Goal: Task Accomplishment & Management: Use online tool/utility

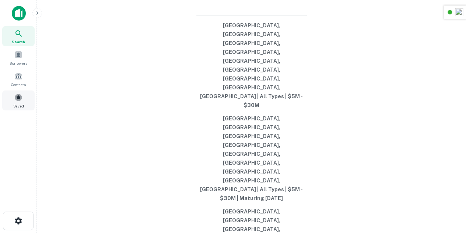
click at [21, 100] on span at bounding box center [18, 97] width 8 height 8
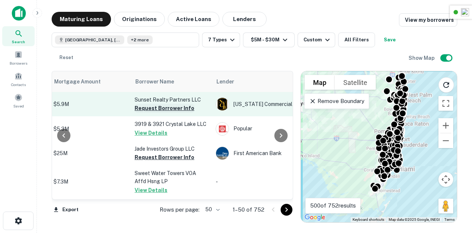
scroll to position [0, 190]
click at [181, 107] on button "Request Borrower Info" at bounding box center [164, 108] width 60 height 9
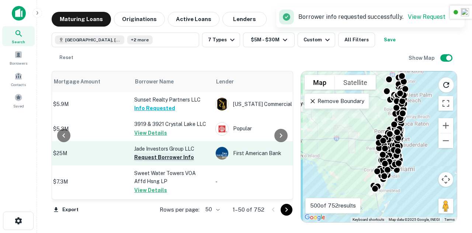
click at [155, 158] on button "Request Borrower Info" at bounding box center [164, 157] width 60 height 9
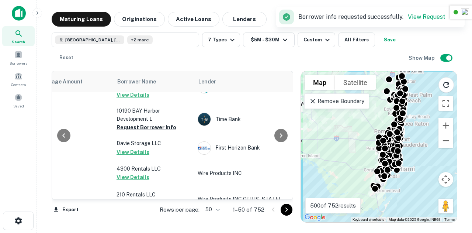
scroll to position [667, 208]
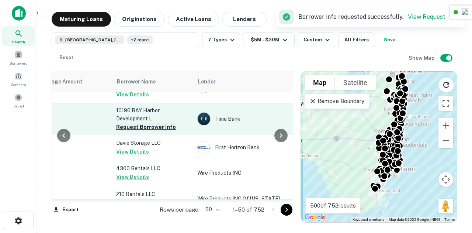
click at [145, 131] on button "Request Borrower Info" at bounding box center [146, 126] width 60 height 9
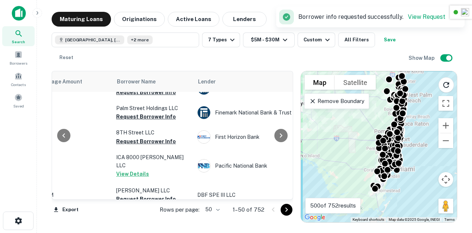
scroll to position [857, 208]
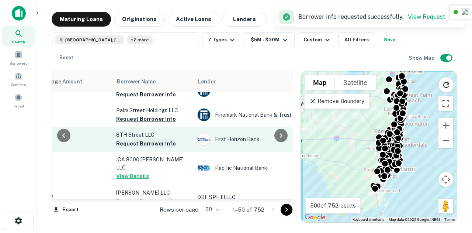
click at [148, 148] on button "Request Borrower Info" at bounding box center [146, 143] width 60 height 9
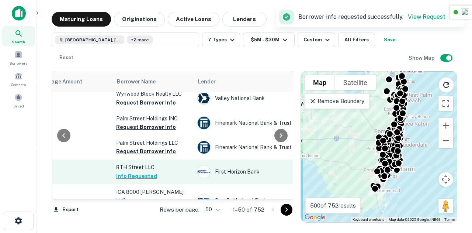
scroll to position [826, 208]
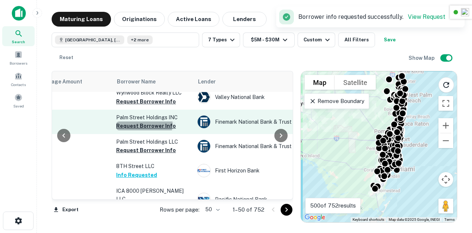
click at [143, 130] on button "Request Borrower Info" at bounding box center [146, 125] width 60 height 9
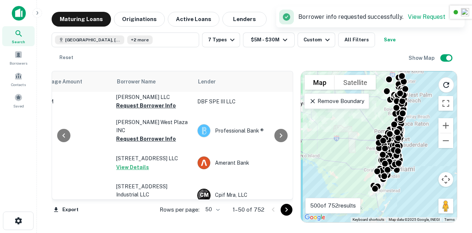
scroll to position [953, 208]
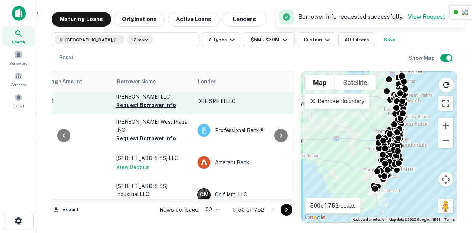
click at [155, 109] on button "Request Borrower Info" at bounding box center [146, 105] width 60 height 9
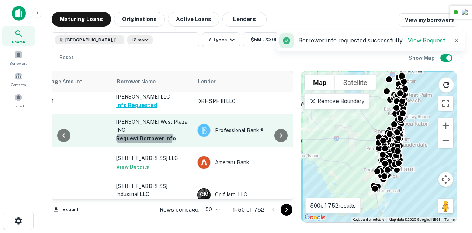
click at [143, 138] on button "Request Borrower Info" at bounding box center [146, 138] width 60 height 9
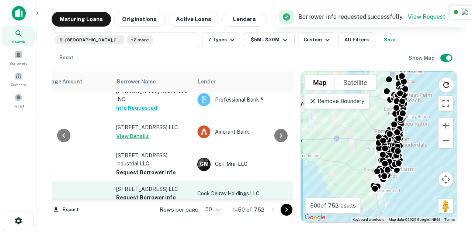
scroll to position [1024, 208]
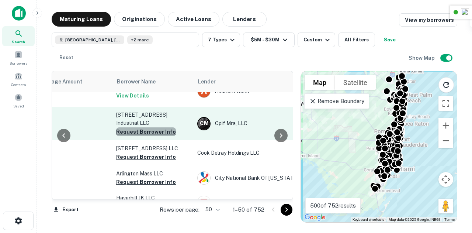
click at [149, 127] on button "Request Borrower Info" at bounding box center [146, 131] width 60 height 9
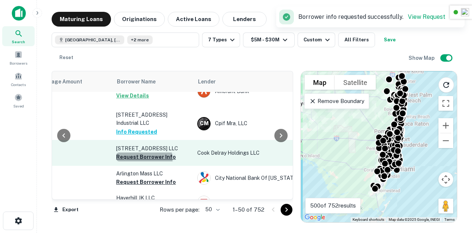
click at [140, 154] on button "Request Borrower Info" at bounding box center [146, 156] width 60 height 9
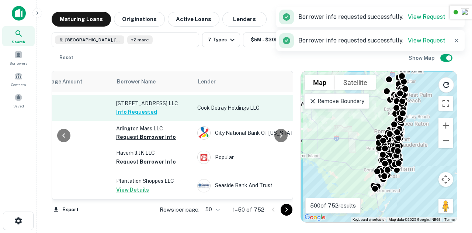
scroll to position [1069, 208]
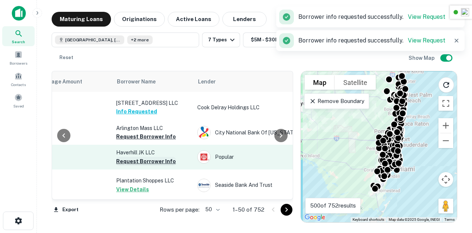
click at [151, 157] on button "Request Borrower Info" at bounding box center [146, 161] width 60 height 9
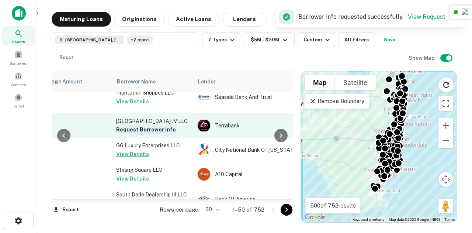
scroll to position [1158, 208]
click at [149, 133] on button "Request Borrower Info" at bounding box center [146, 128] width 60 height 9
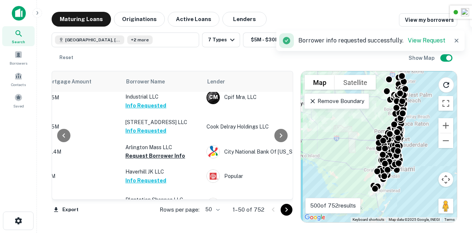
scroll to position [1051, 199]
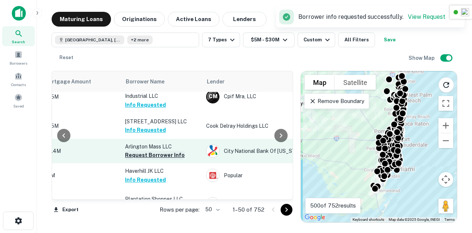
click at [151, 150] on button "Request Borrower Info" at bounding box center [155, 154] width 60 height 9
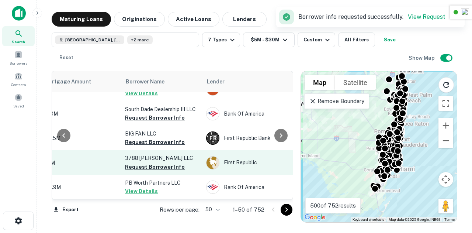
scroll to position [1275, 199]
click at [161, 162] on button "Request Borrower Info" at bounding box center [155, 166] width 60 height 9
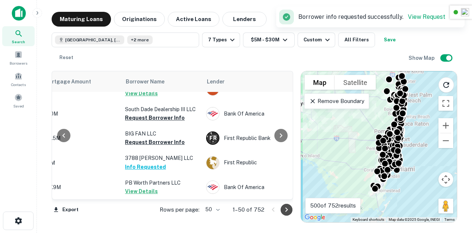
click at [289, 212] on icon "Go to next page" at bounding box center [286, 209] width 9 height 9
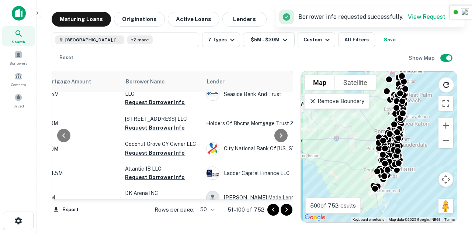
scroll to position [0, 199]
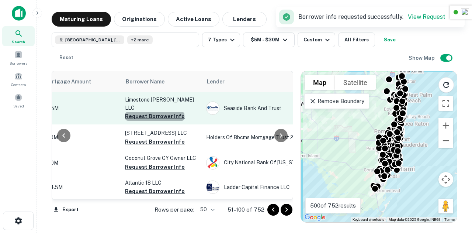
click at [154, 112] on button "Request Borrower Info" at bounding box center [155, 116] width 60 height 9
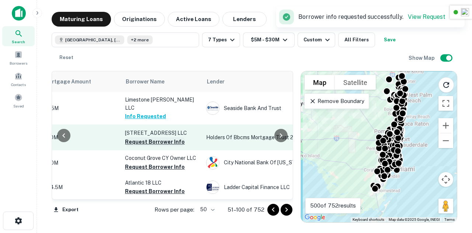
click at [159, 137] on button "Request Borrower Info" at bounding box center [155, 141] width 60 height 9
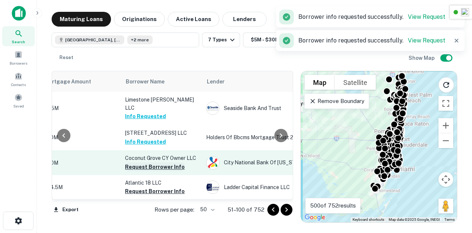
click at [161, 162] on button "Request Borrower Info" at bounding box center [155, 166] width 60 height 9
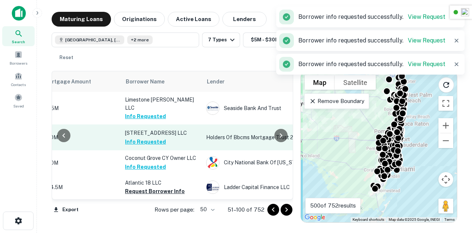
scroll to position [28, 199]
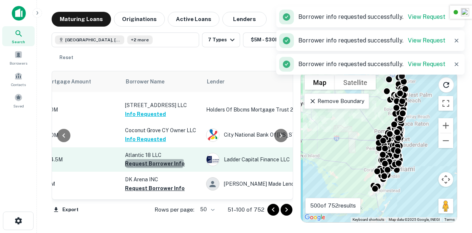
click at [153, 159] on button "Request Borrower Info" at bounding box center [155, 163] width 60 height 9
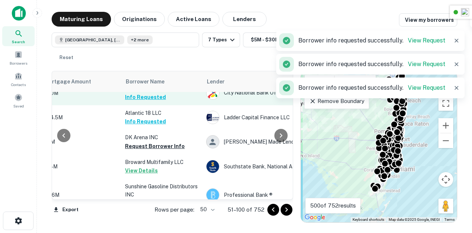
scroll to position [70, 199]
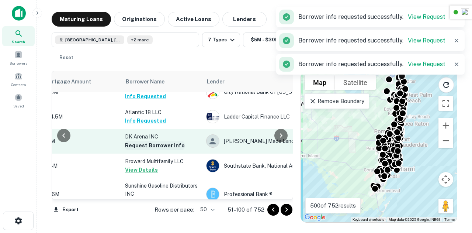
click at [153, 141] on button "Request Borrower Info" at bounding box center [155, 145] width 60 height 9
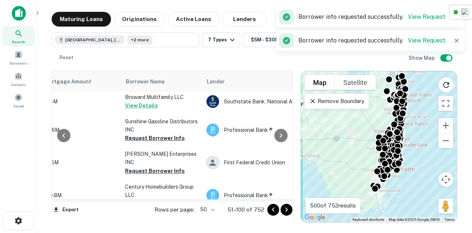
scroll to position [142, 199]
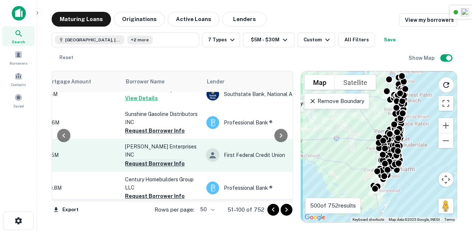
click at [150, 159] on button "Request Borrower Info" at bounding box center [155, 163] width 60 height 9
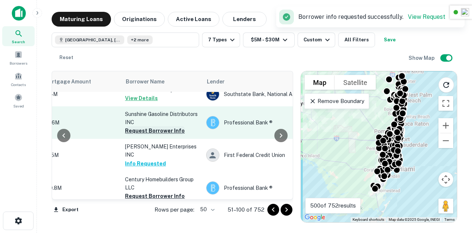
scroll to position [189, 199]
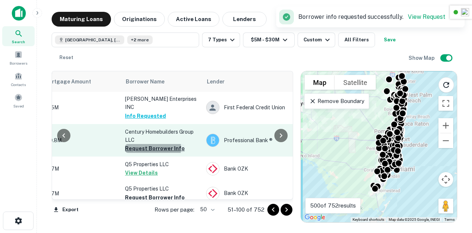
click at [150, 144] on button "Request Borrower Info" at bounding box center [155, 148] width 60 height 9
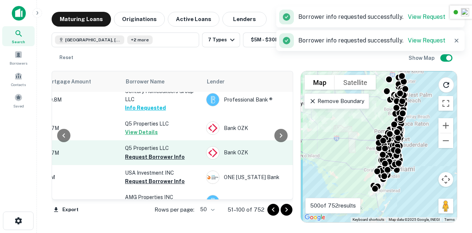
scroll to position [249, 199]
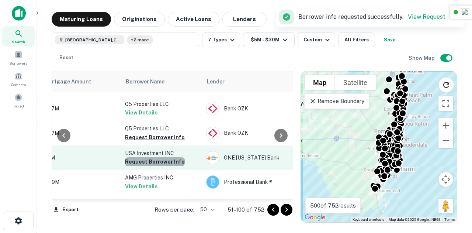
click at [158, 157] on button "Request Borrower Info" at bounding box center [155, 161] width 60 height 9
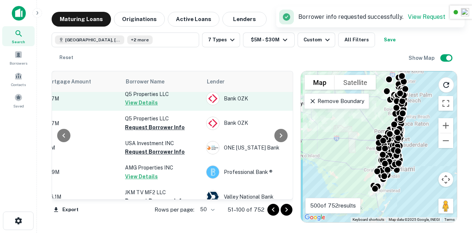
scroll to position [260, 199]
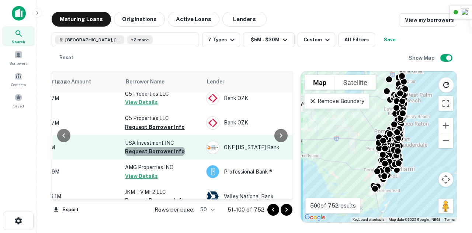
click at [155, 147] on button "Request Borrower Info" at bounding box center [155, 151] width 60 height 9
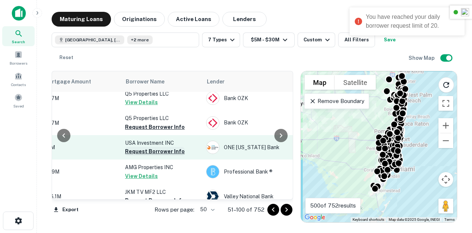
click at [155, 147] on button "Request Borrower Info" at bounding box center [155, 151] width 60 height 9
